Goal: Transaction & Acquisition: Subscribe to service/newsletter

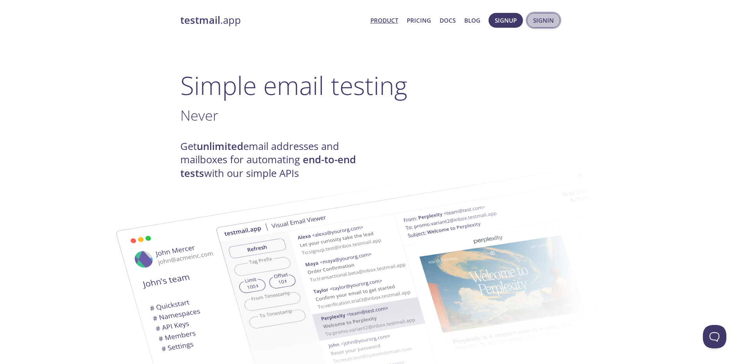
click at [540, 22] on span "Signin" at bounding box center [543, 20] width 21 height 10
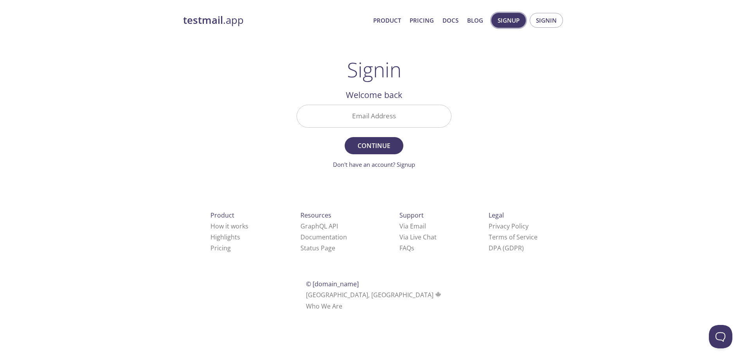
click at [501, 24] on span "Signup" at bounding box center [508, 20] width 22 height 10
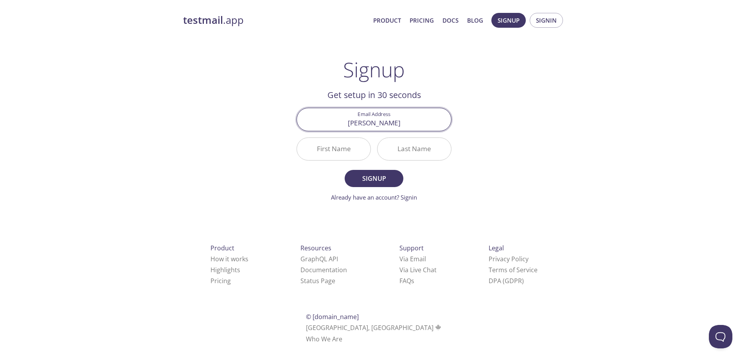
type input "[PERSON_NAME][EMAIL_ADDRESS][PERSON_NAME][DOMAIN_NAME]"
click at [353, 149] on input "First Name" at bounding box center [334, 149] width 74 height 22
type input "Danil"
type input "[PERSON_NAME]"
click at [345, 150] on input "Danil" at bounding box center [334, 149] width 74 height 22
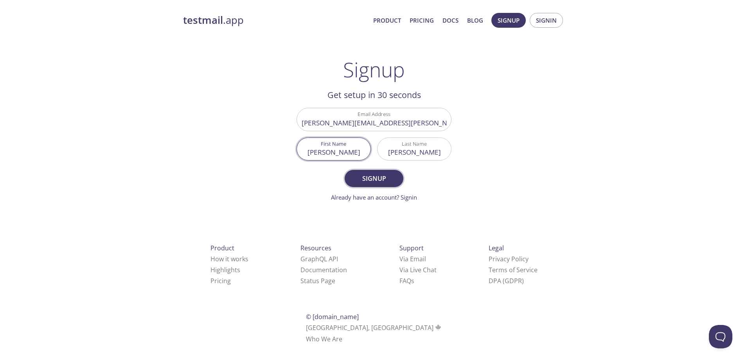
type input "[PERSON_NAME]"
click at [369, 179] on span "Signup" at bounding box center [373, 178] width 41 height 11
